Goal: Transaction & Acquisition: Purchase product/service

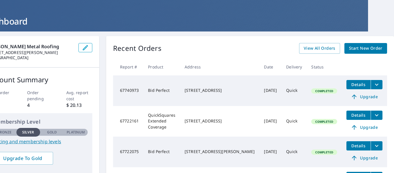
scroll to position [22, 31]
click at [374, 86] on icon "filesDropdownBtn-67740973" at bounding box center [376, 84] width 7 height 7
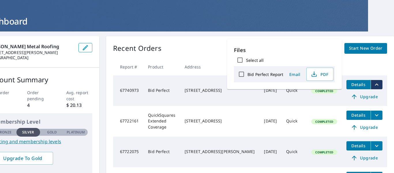
click at [266, 76] on label "Bid Perfect Report" at bounding box center [266, 74] width 36 height 5
click at [248, 76] on input "Bid Perfect Report" at bounding box center [241, 74] width 12 height 12
checkbox input "true"
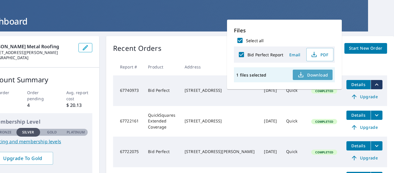
click at [309, 75] on span "Download" at bounding box center [312, 74] width 31 height 7
click at [205, 35] on div "[PERSON_NAME] Metal Roofing [STREET_ADDRESS][PERSON_NAME] Account Summary Total…" at bounding box center [171, 154] width 394 height 246
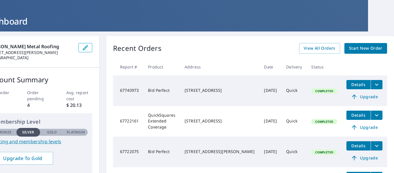
click at [359, 47] on span "Start New Order" at bounding box center [365, 48] width 33 height 7
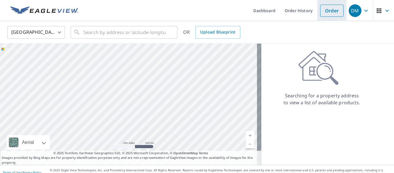
click at [326, 10] on link "Order" at bounding box center [331, 11] width 23 height 12
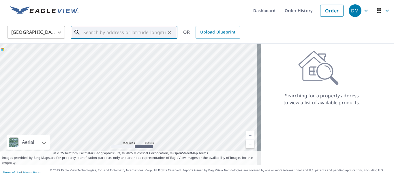
click at [132, 31] on input "text" at bounding box center [124, 32] width 82 height 16
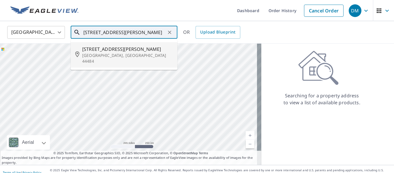
click at [129, 49] on span "[STREET_ADDRESS][PERSON_NAME]" at bounding box center [127, 49] width 91 height 7
type input "[STREET_ADDRESS][PERSON_NAME]"
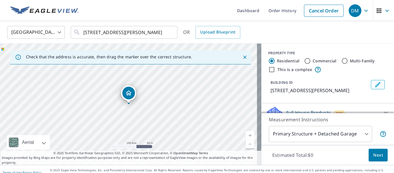
click at [247, 134] on link "Current Level 17, Zoom In" at bounding box center [250, 135] width 9 height 9
click at [247, 134] on link "Current Level 18, Zoom In" at bounding box center [250, 135] width 9 height 9
drag, startPoint x: 141, startPoint y: 110, endPoint x: 151, endPoint y: 106, distance: 10.4
click at [151, 106] on div "[STREET_ADDRESS][PERSON_NAME]" at bounding box center [130, 104] width 261 height 121
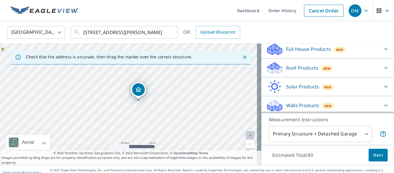
scroll to position [72, 0]
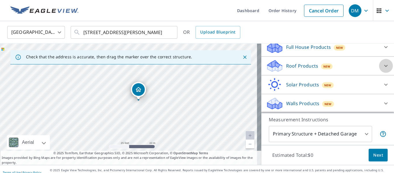
click at [383, 67] on icon at bounding box center [386, 65] width 7 height 7
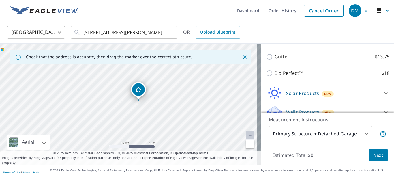
scroll to position [126, 0]
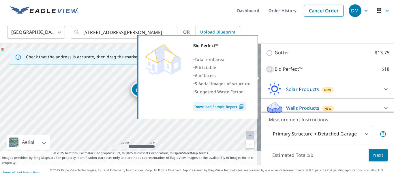
click at [267, 73] on input "Bid Perfect™ $18" at bounding box center [270, 69] width 9 height 7
checkbox input "true"
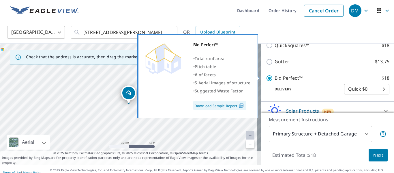
scroll to position [135, 0]
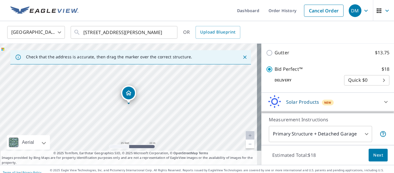
click at [376, 156] on span "Next" at bounding box center [378, 154] width 10 height 7
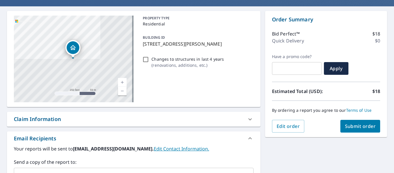
scroll to position [46, 0]
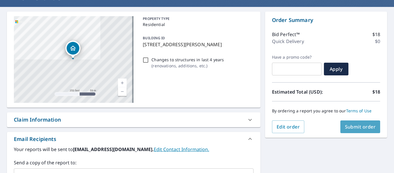
click at [363, 128] on span "Submit order" at bounding box center [360, 126] width 31 height 6
